Goal: Transaction & Acquisition: Subscribe to service/newsletter

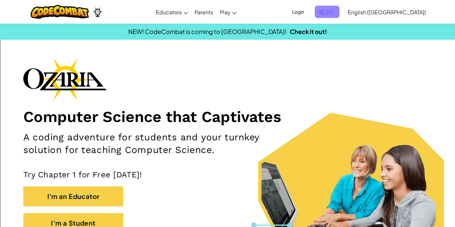
click at [339, 14] on span "Sign Up" at bounding box center [327, 12] width 25 height 12
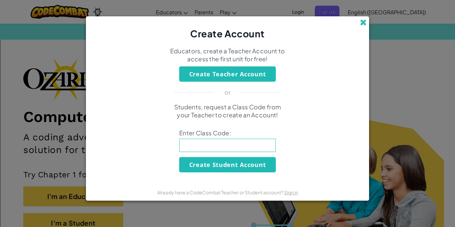
click at [365, 26] on span at bounding box center [363, 22] width 7 height 7
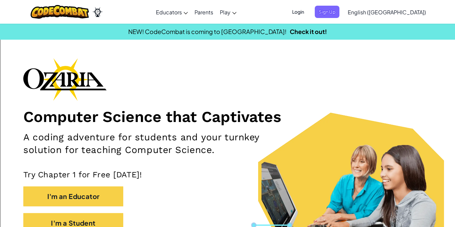
click at [308, 14] on span "Login" at bounding box center [298, 12] width 20 height 12
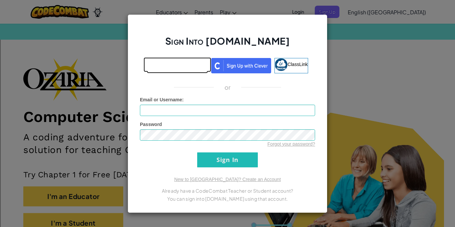
click at [182, 73] on link at bounding box center [177, 65] width 61 height 15
click at [185, 57] on iframe at bounding box center [178, 64] width 68 height 15
